Goal: Use online tool/utility: Utilize a website feature to perform a specific function

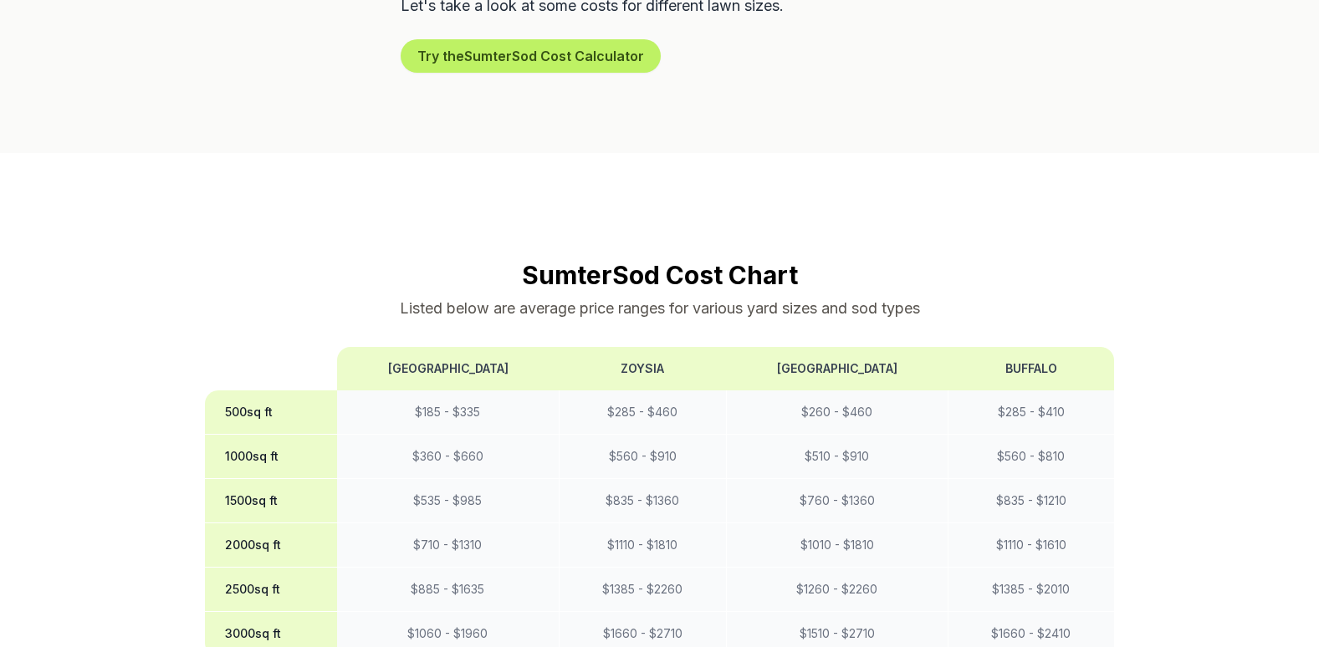
scroll to position [1338, 0]
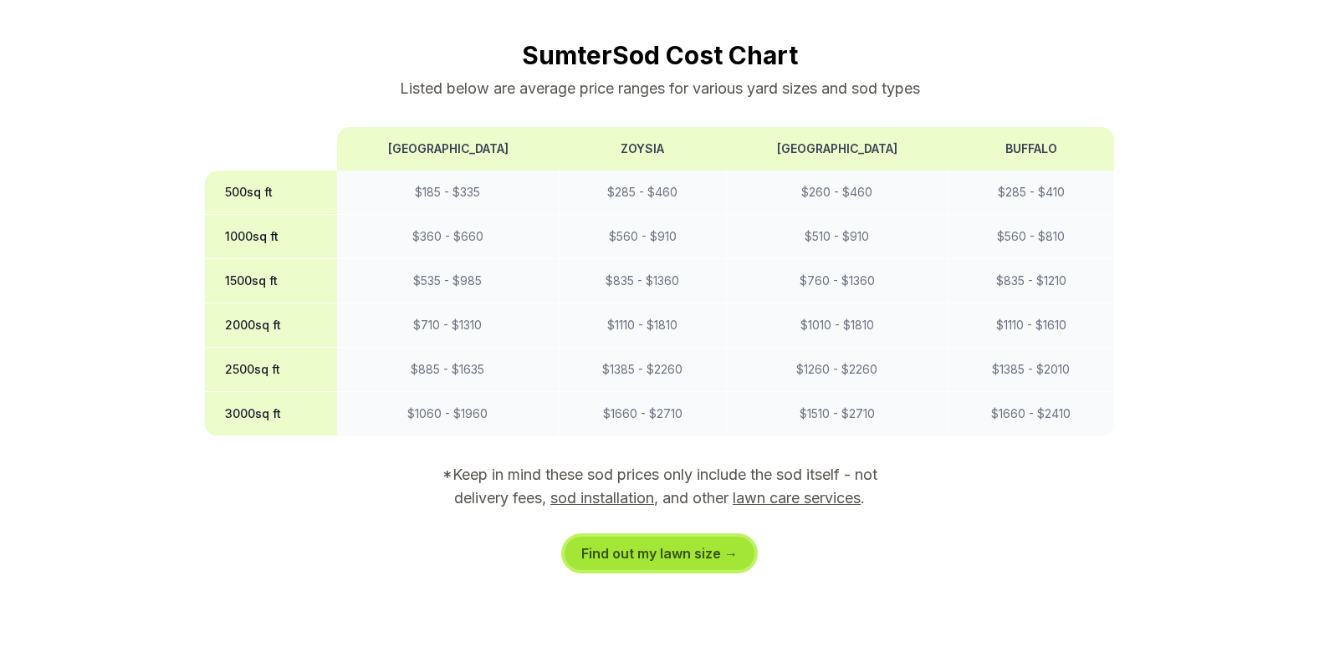
click at [674, 537] on link "Find out my lawn size →" at bounding box center [660, 553] width 190 height 33
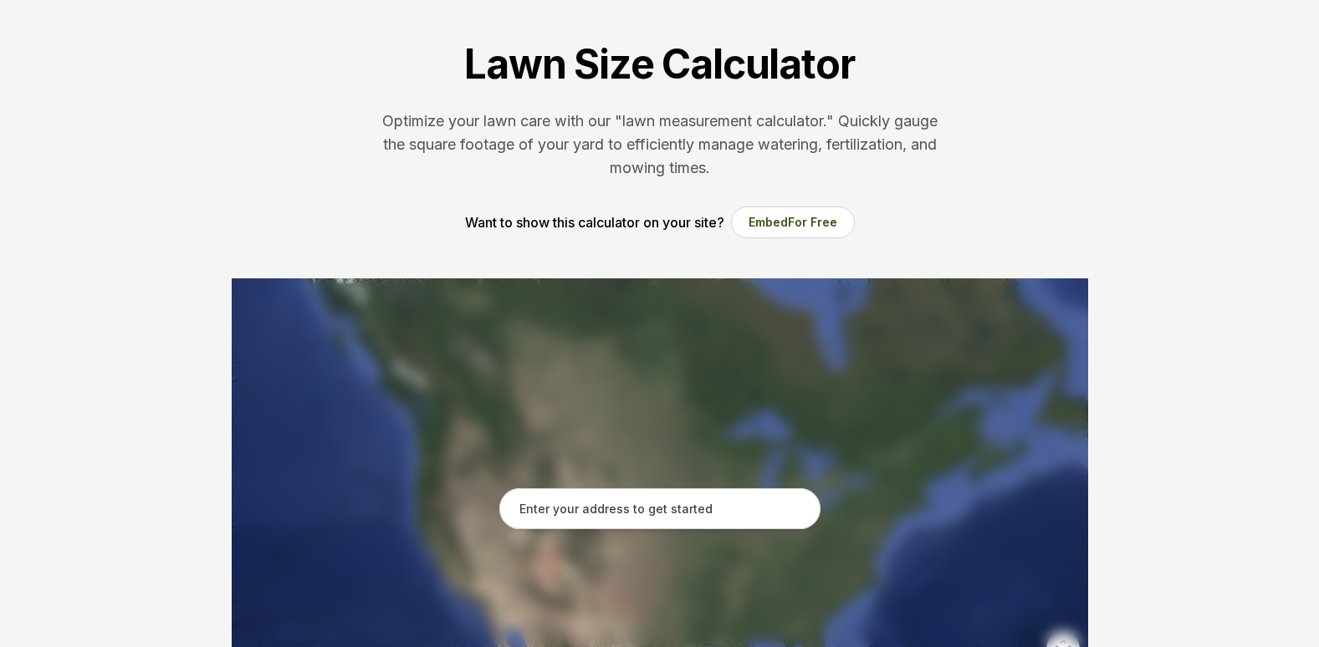
scroll to position [251, 0]
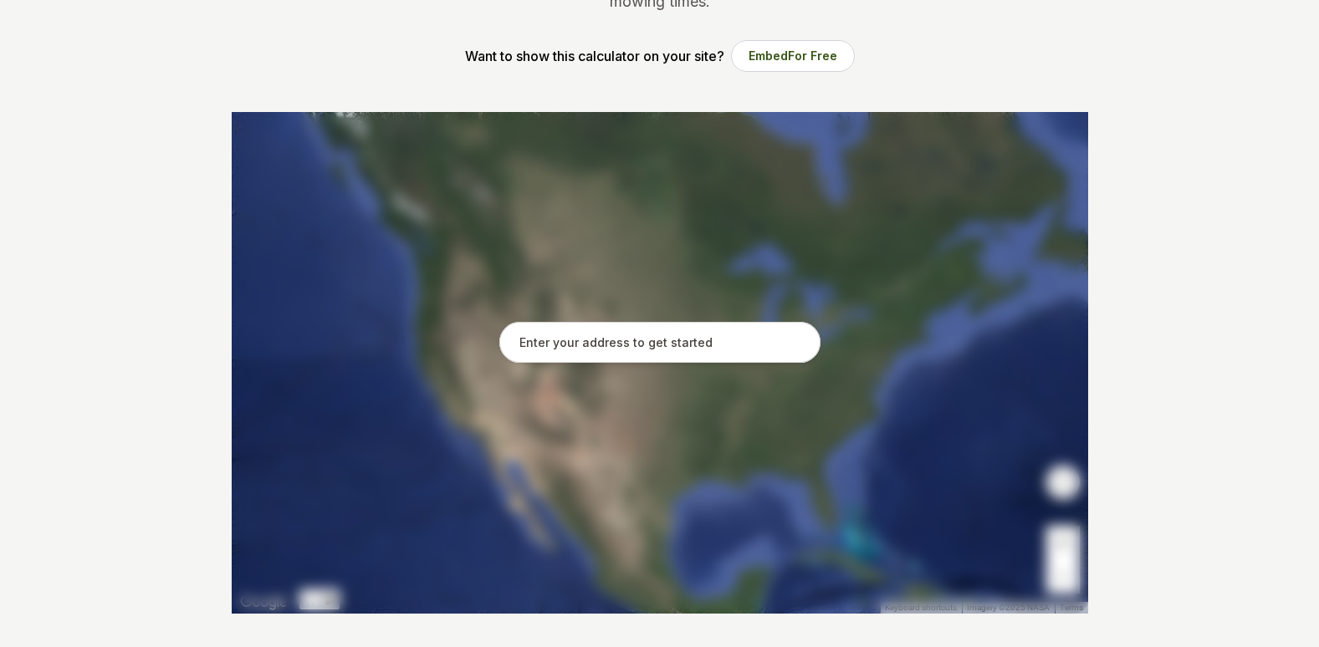
click at [686, 319] on div at bounding box center [660, 363] width 857 height 502
click at [691, 333] on input "text" at bounding box center [659, 343] width 321 height 42
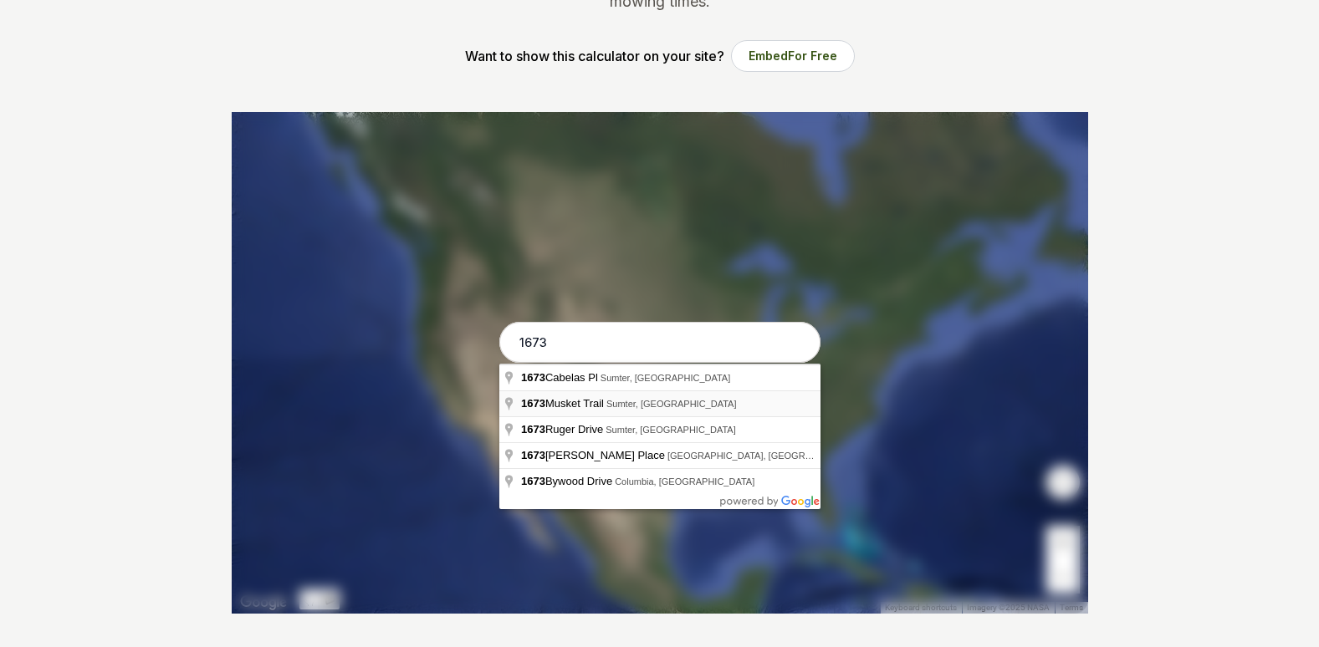
type input "1673 Musket Trail, [GEOGRAPHIC_DATA], [GEOGRAPHIC_DATA]"
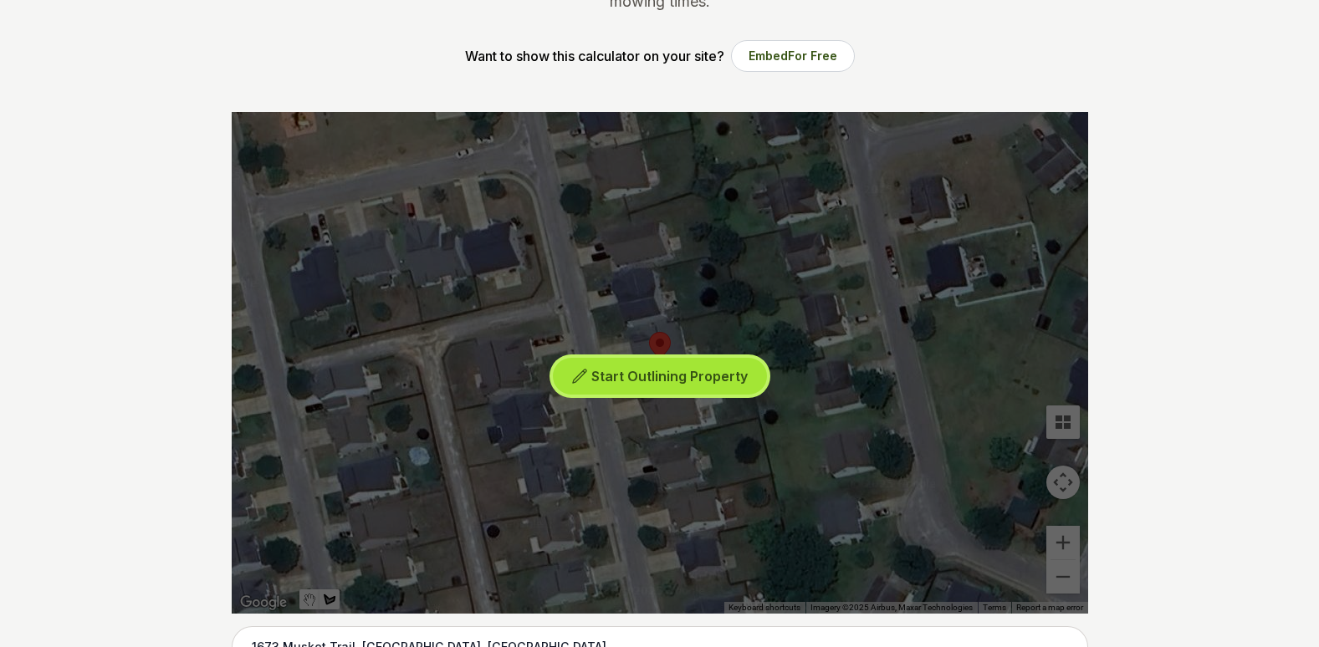
click at [669, 379] on span "Start Outlining Property" at bounding box center [669, 376] width 156 height 17
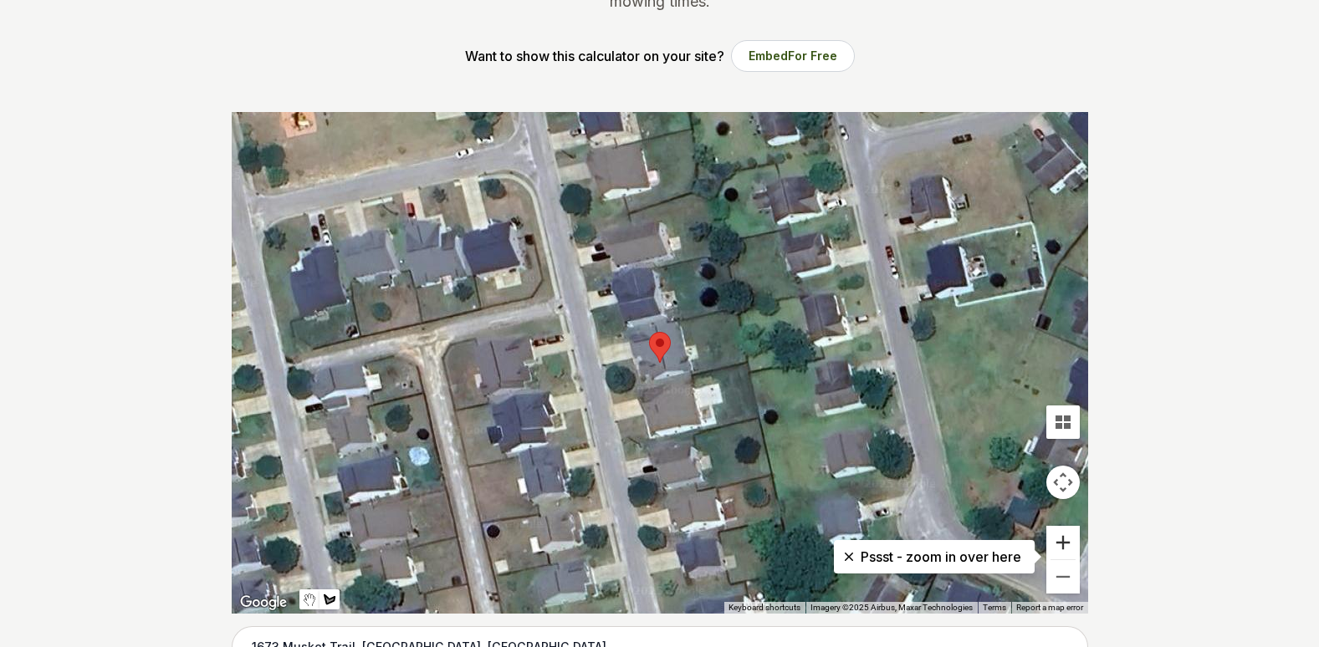
click at [1058, 544] on button "Zoom in" at bounding box center [1062, 542] width 33 height 33
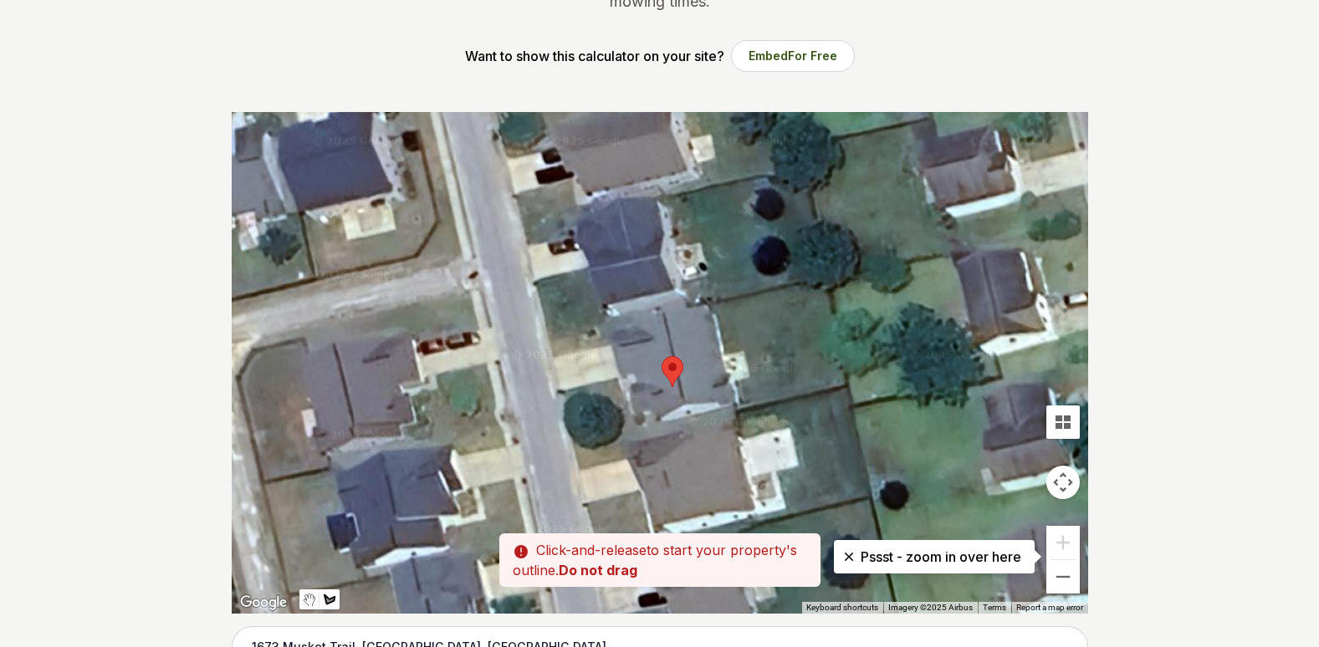
click at [556, 369] on div at bounding box center [660, 363] width 857 height 502
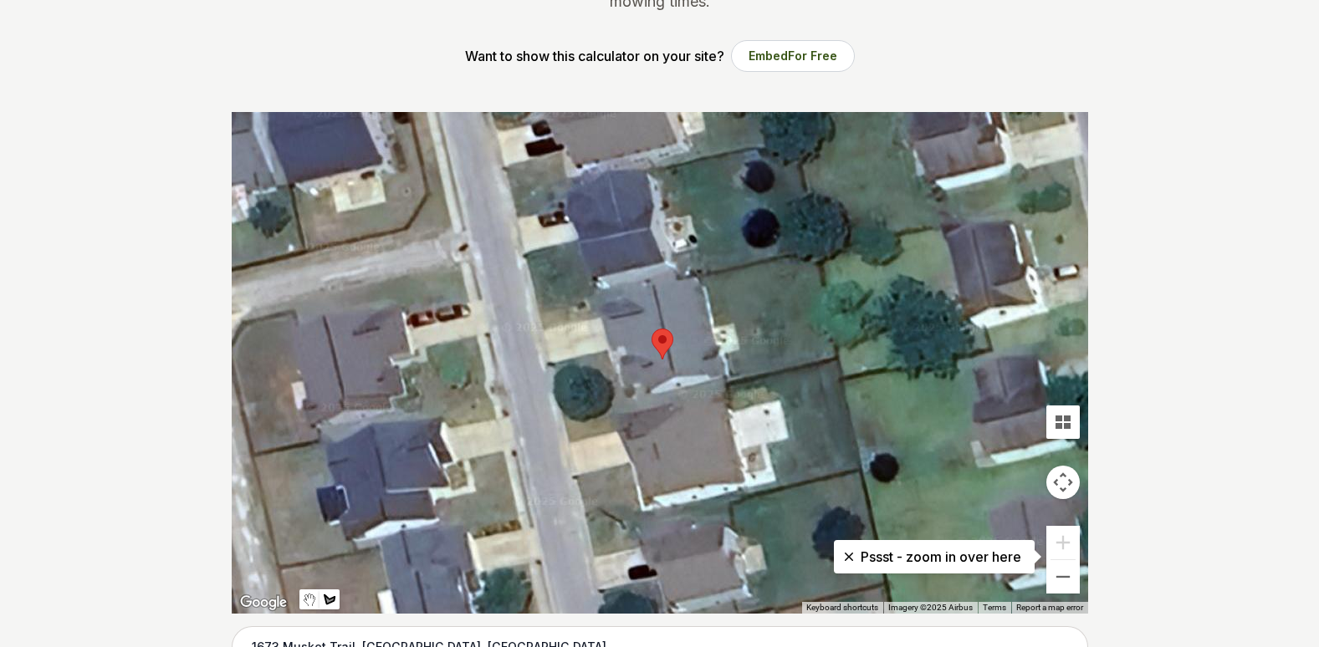
click at [606, 350] on div at bounding box center [660, 363] width 857 height 502
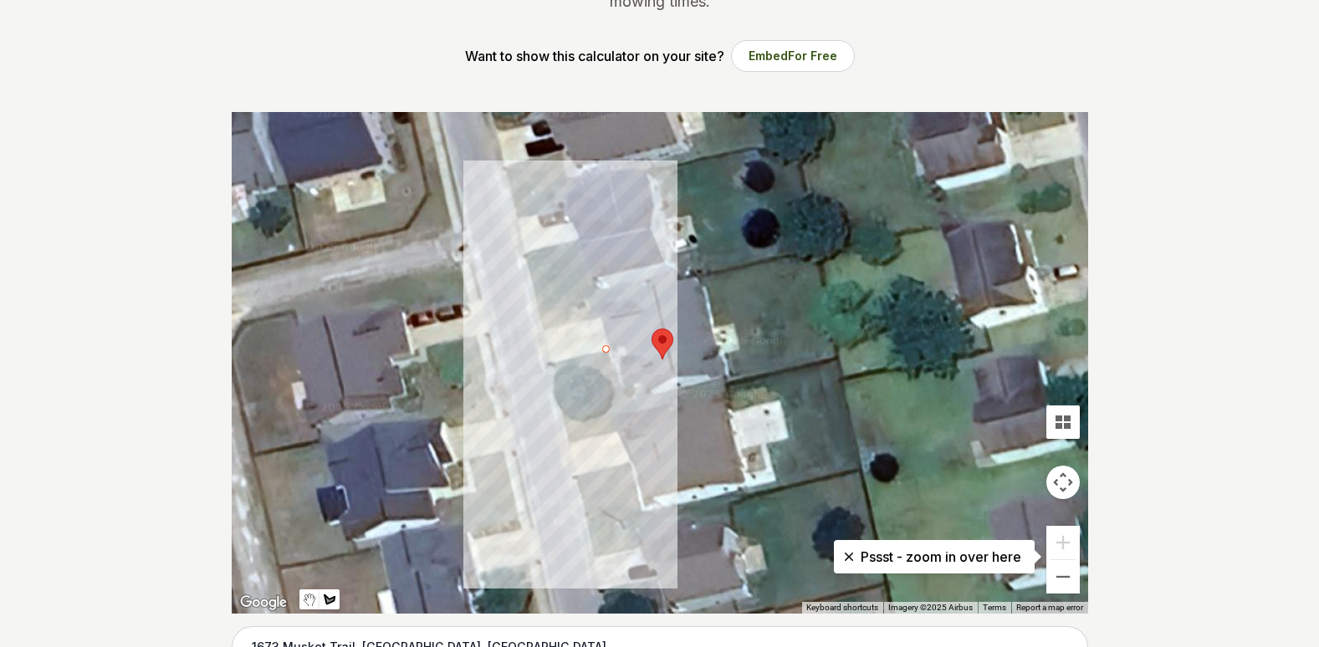
click at [621, 403] on div at bounding box center [660, 363] width 857 height 502
click at [563, 418] on div at bounding box center [660, 363] width 857 height 502
click at [552, 360] on div at bounding box center [660, 363] width 857 height 502
click at [609, 350] on div at bounding box center [660, 363] width 857 height 502
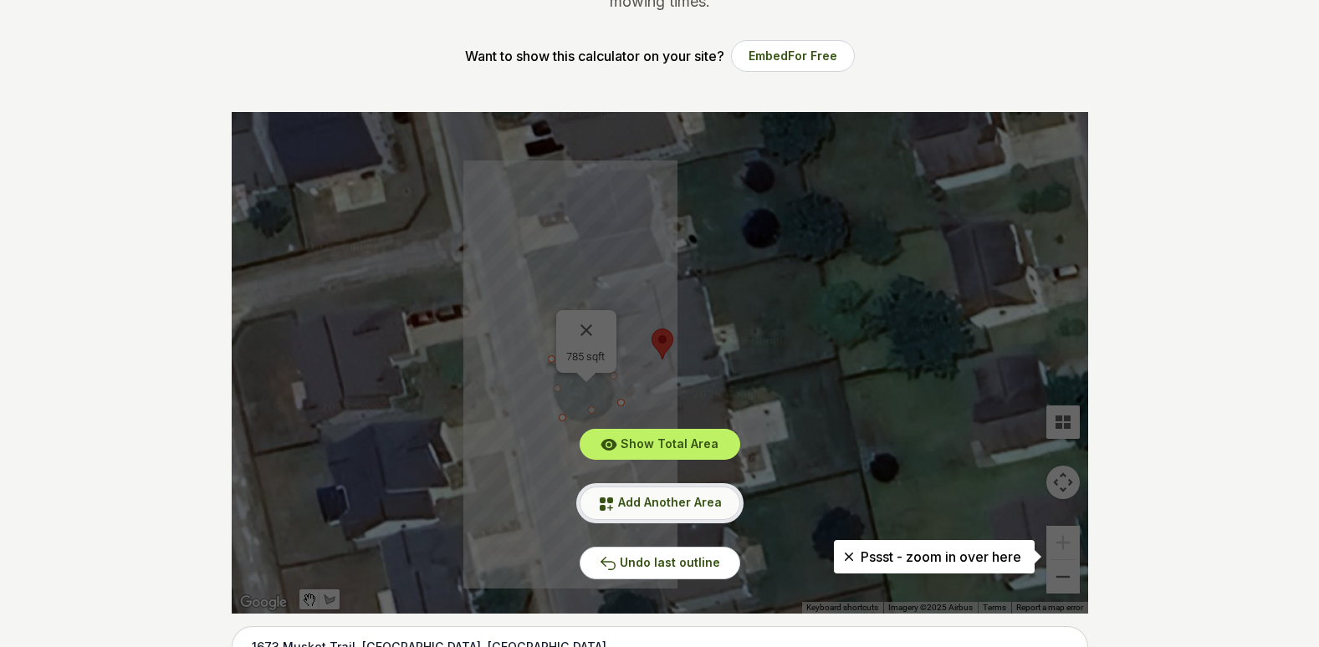
click at [687, 504] on span "Add Another Area" at bounding box center [670, 502] width 104 height 14
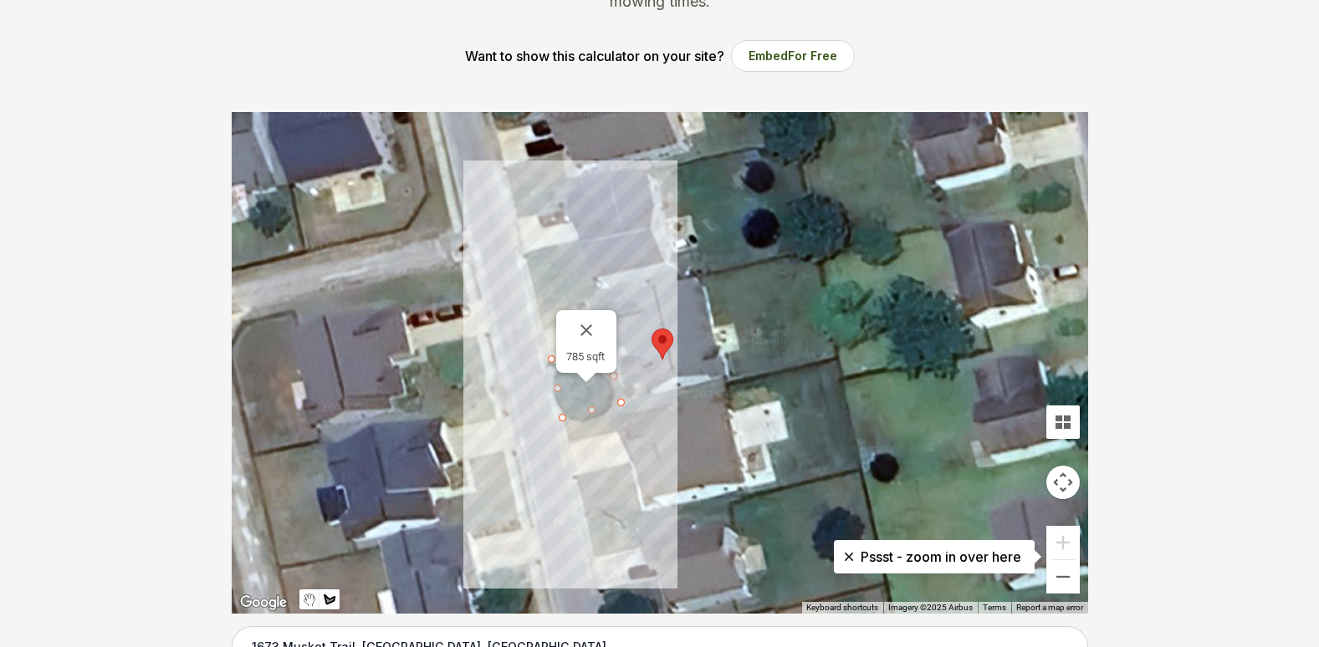
click at [540, 311] on div at bounding box center [660, 363] width 857 height 502
click at [543, 330] on div at bounding box center [660, 363] width 857 height 502
click at [589, 315] on button "Close" at bounding box center [586, 330] width 40 height 40
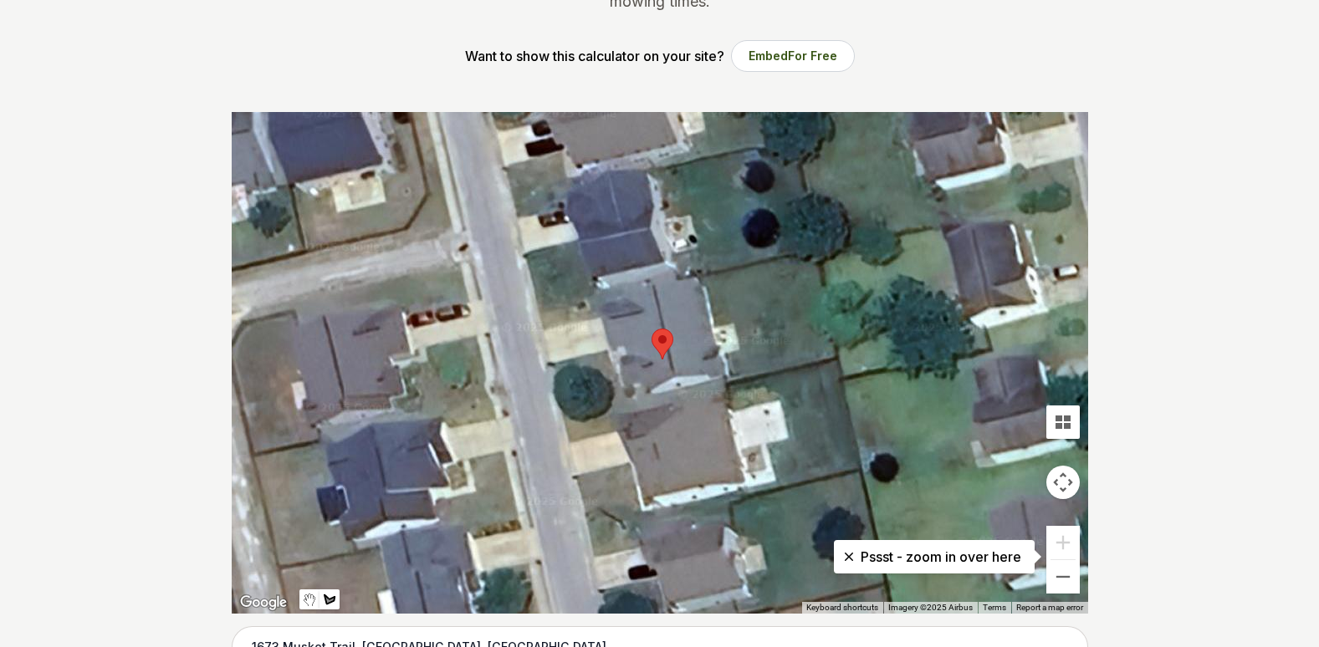
drag, startPoint x: 539, startPoint y: 310, endPoint x: 570, endPoint y: 305, distance: 32.2
click at [540, 310] on div at bounding box center [660, 363] width 857 height 502
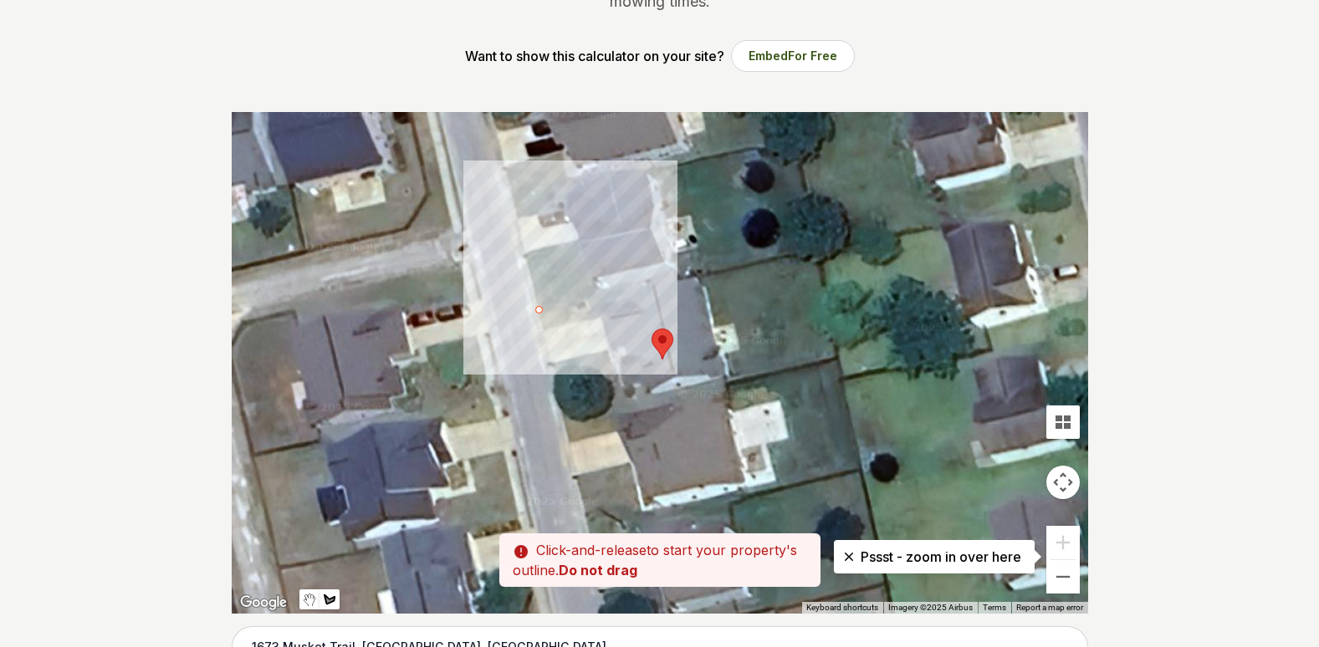
click at [584, 300] on div at bounding box center [660, 363] width 857 height 502
click at [592, 319] on div at bounding box center [660, 363] width 857 height 502
click at [543, 330] on div at bounding box center [660, 363] width 857 height 502
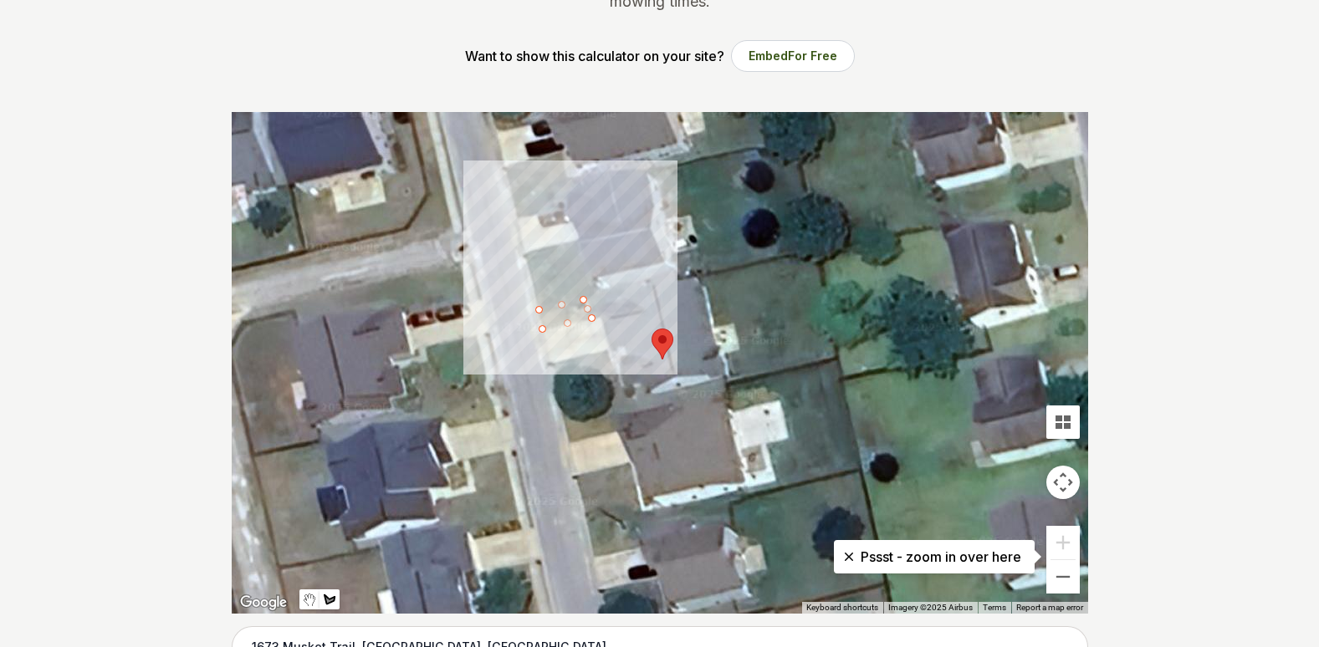
click at [540, 311] on div at bounding box center [660, 363] width 857 height 502
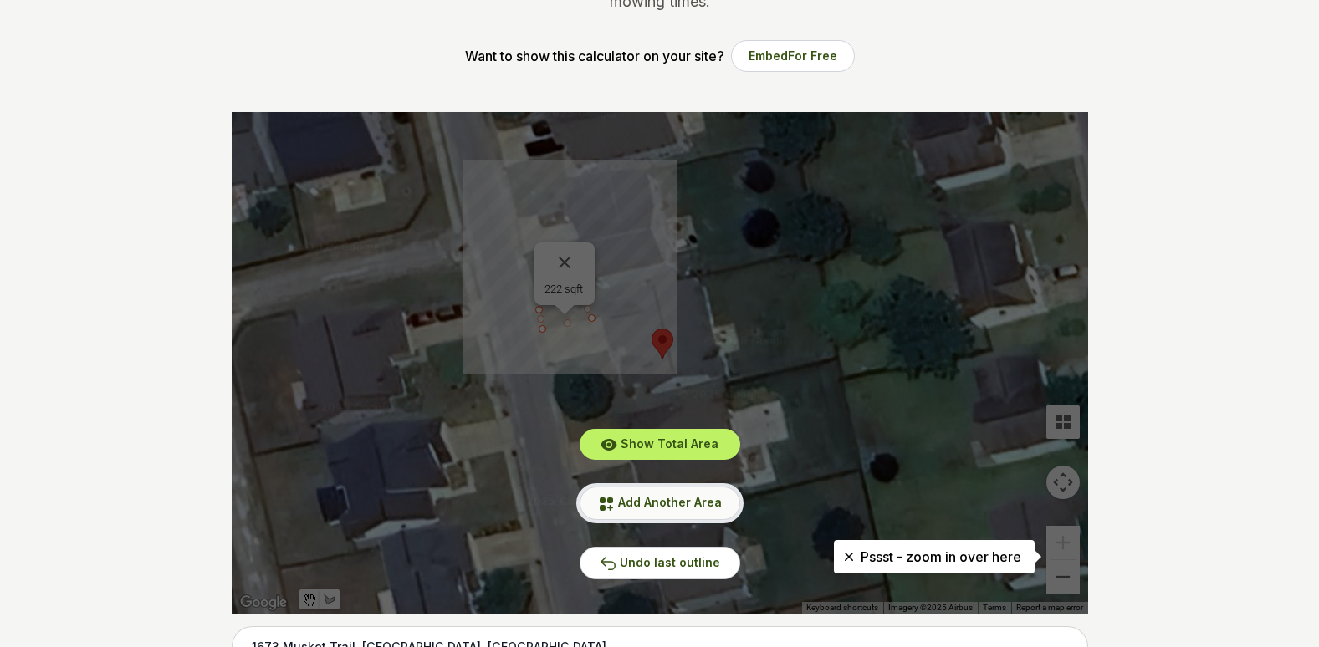
click at [703, 502] on span "Add Another Area" at bounding box center [670, 502] width 104 height 14
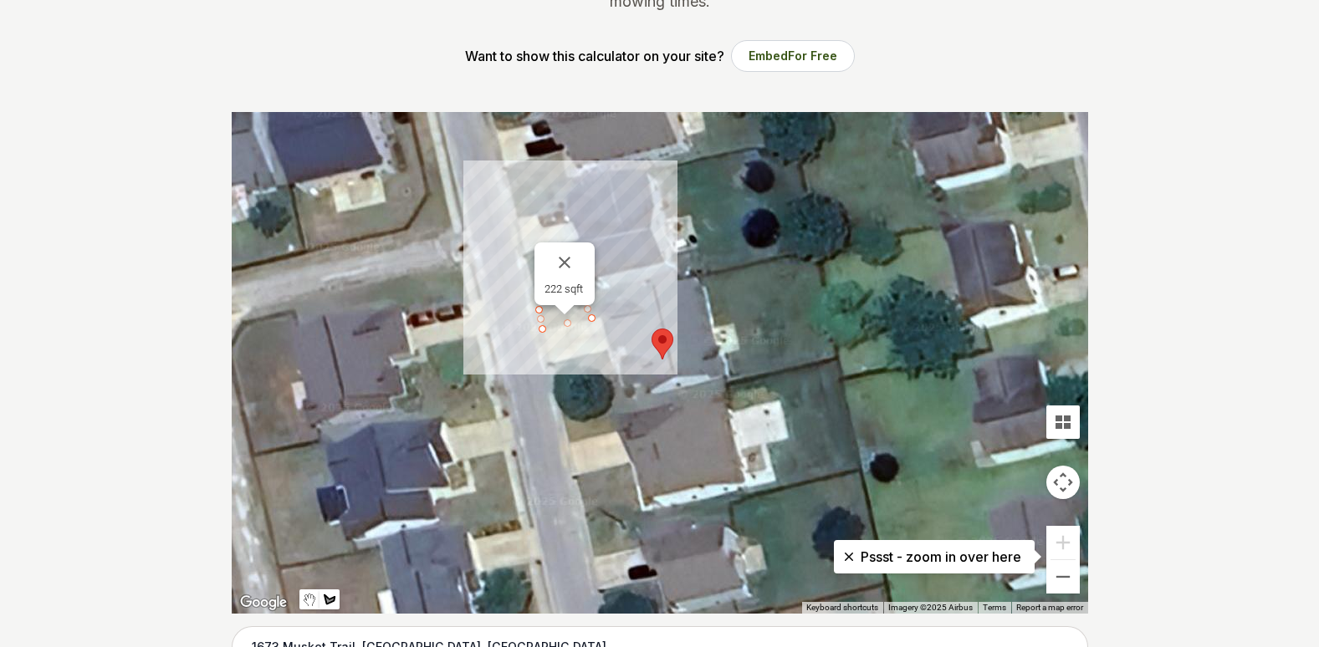
click at [551, 366] on div at bounding box center [660, 363] width 857 height 502
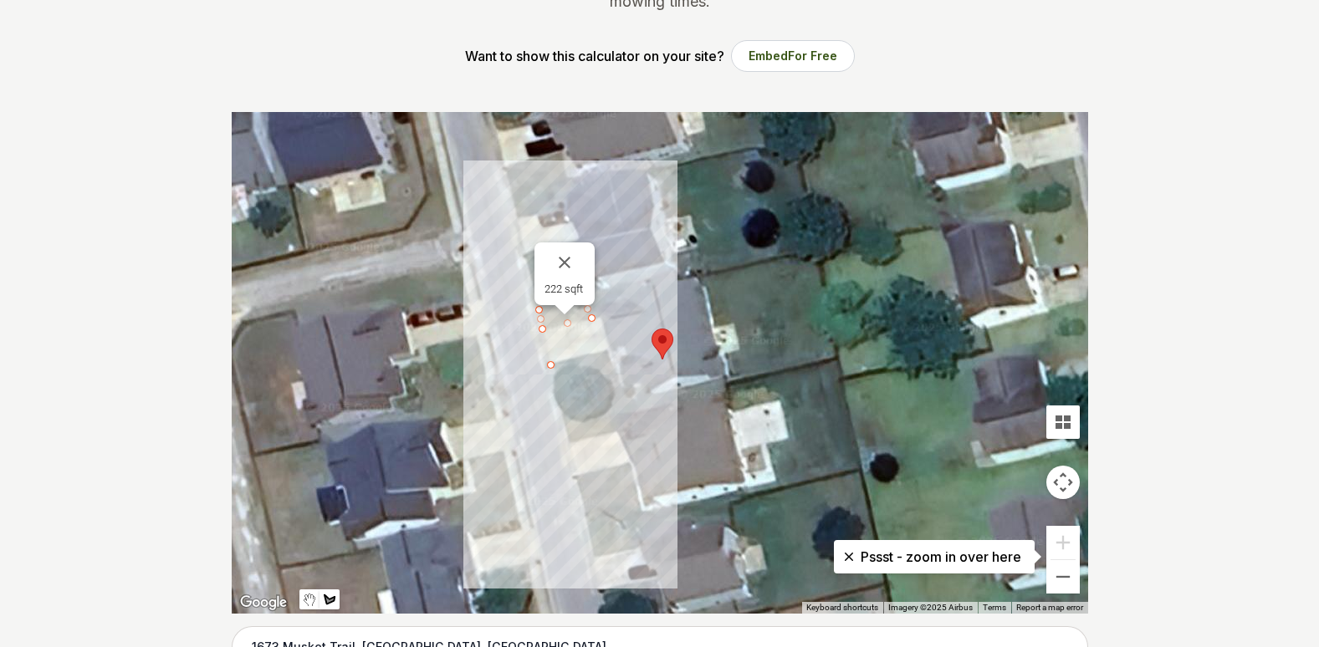
click at [567, 425] on div at bounding box center [660, 363] width 857 height 502
click at [627, 412] on div at bounding box center [660, 363] width 857 height 502
click at [607, 349] on div at bounding box center [660, 363] width 857 height 502
click at [550, 364] on div at bounding box center [660, 363] width 857 height 502
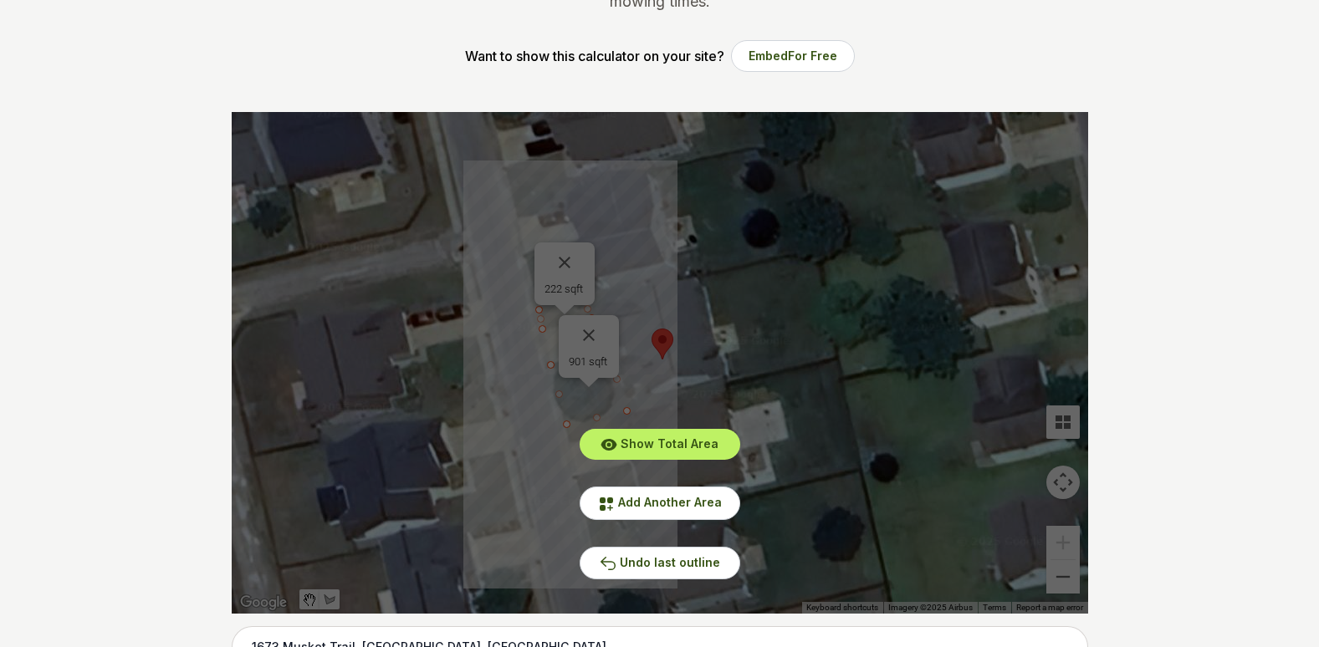
drag, startPoint x: 1147, startPoint y: 125, endPoint x: 1130, endPoint y: 129, distance: 17.2
